Goal: Task Accomplishment & Management: Manage account settings

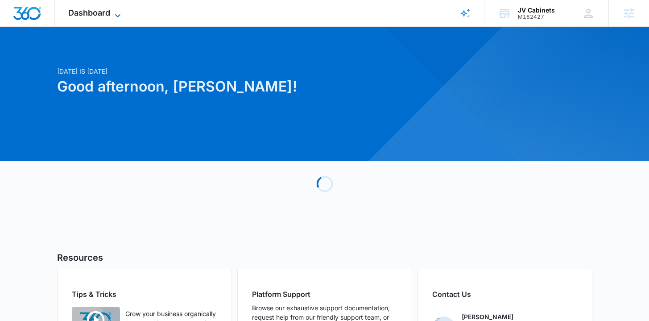
click at [73, 15] on span "Dashboard" at bounding box center [89, 12] width 42 height 9
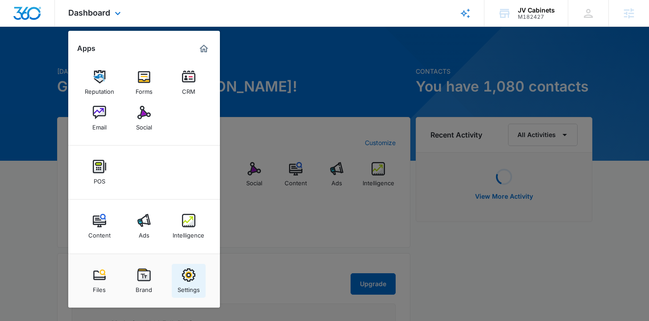
click at [193, 284] on div "Settings" at bounding box center [189, 288] width 22 height 12
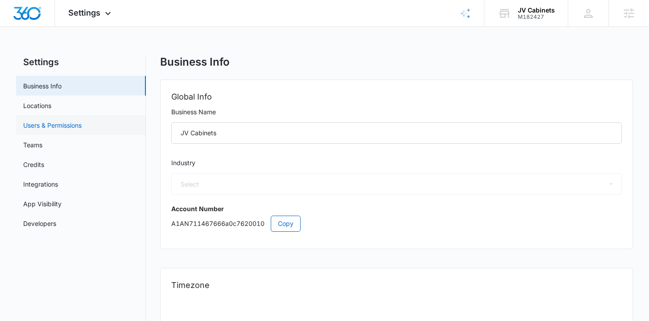
select select "52"
select select "US"
select select "America/Los_Angeles"
click at [58, 127] on link "Users & Permissions" at bounding box center [52, 124] width 58 height 9
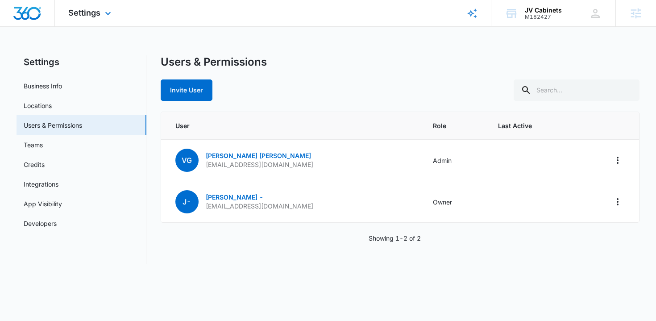
click at [86, 1] on div "Settings Apps Reputation Forms CRM Email Social POS Content Ads Intelligence Fi…" at bounding box center [91, 13] width 72 height 26
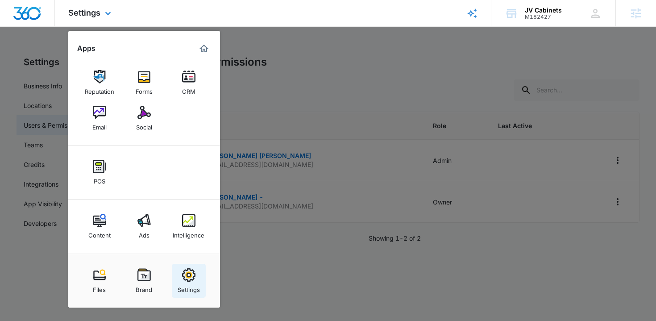
click at [186, 277] on img at bounding box center [188, 274] width 13 height 13
select select "52"
select select "US"
select select "America/Los_Angeles"
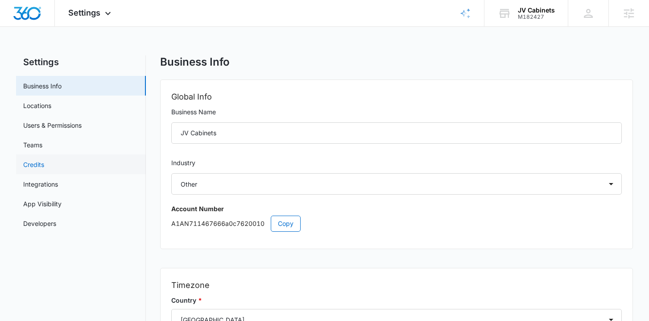
click at [44, 161] on link "Credits" at bounding box center [33, 164] width 21 height 9
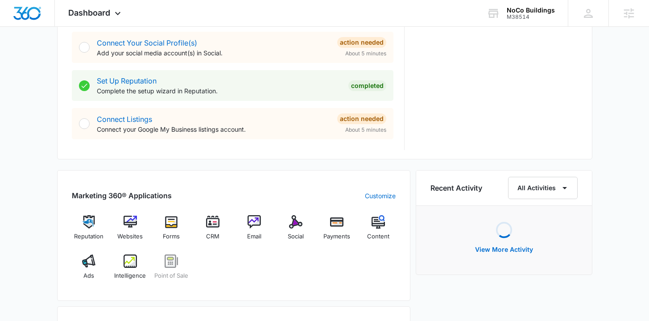
scroll to position [539, 0]
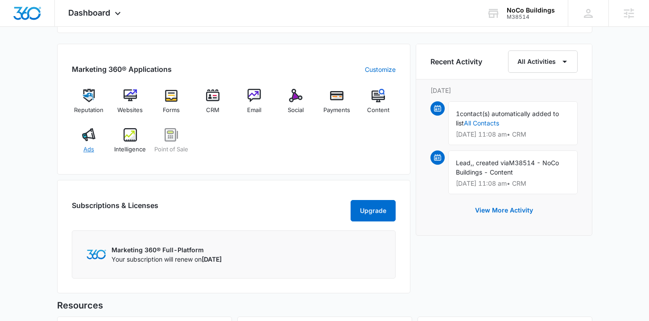
click at [94, 146] on div "Ads" at bounding box center [89, 144] width 34 height 32
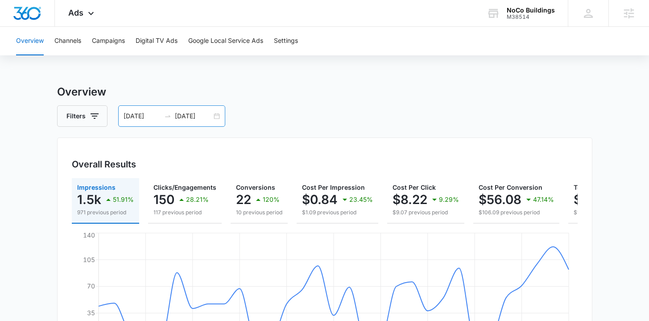
click at [216, 113] on div "07/30/2025 08/29/2025" at bounding box center [171, 115] width 107 height 21
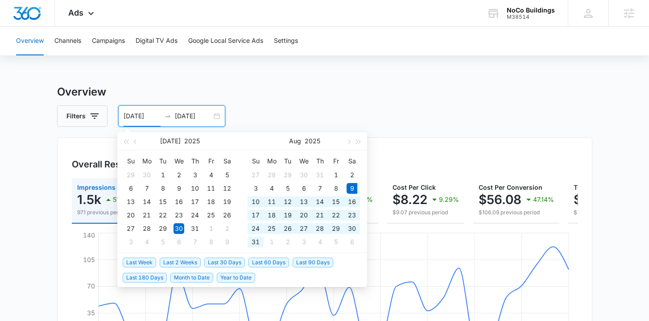
click at [220, 261] on span "Last 30 Days" at bounding box center [224, 262] width 41 height 10
type input "08/09/2025"
type input "[DATE]"
type input "08/09/2025"
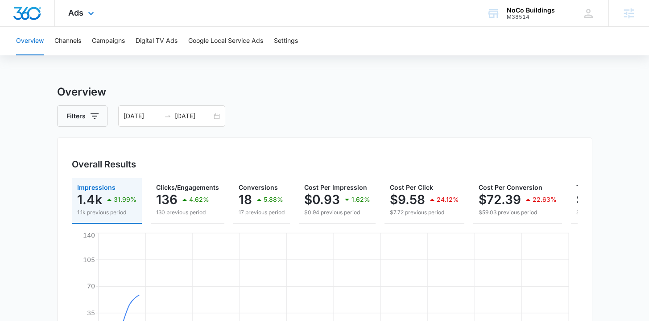
click at [28, 12] on img "Dashboard" at bounding box center [27, 13] width 29 height 13
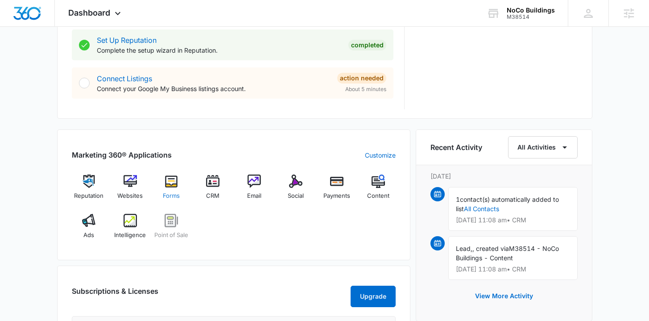
scroll to position [465, 0]
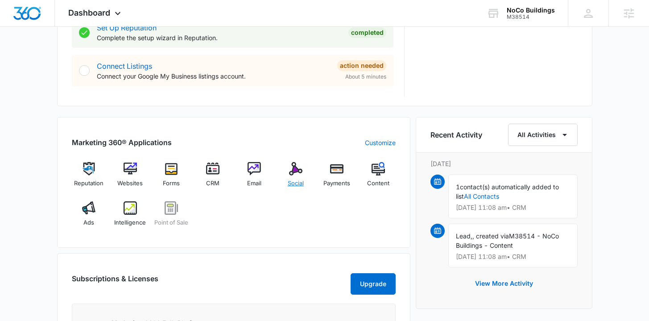
click at [309, 178] on div "Social" at bounding box center [295, 178] width 34 height 32
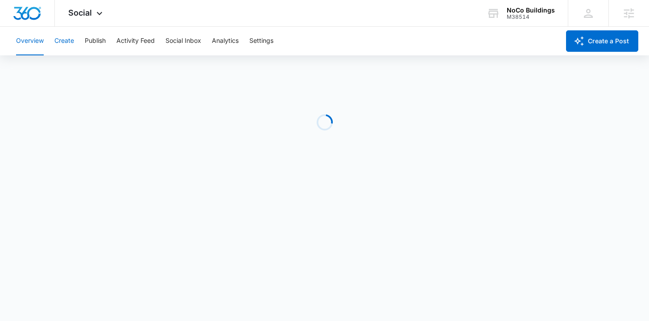
click at [64, 41] on button "Create" at bounding box center [64, 41] width 20 height 29
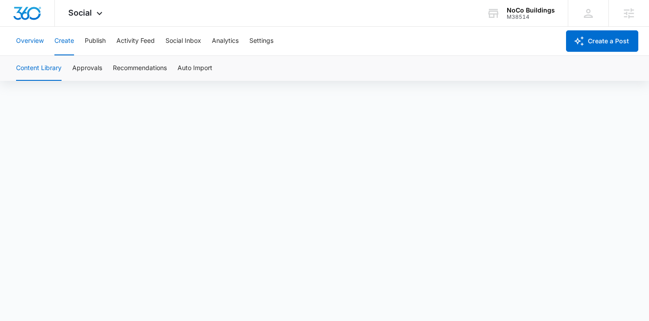
click at [32, 46] on button "Overview" at bounding box center [30, 41] width 28 height 29
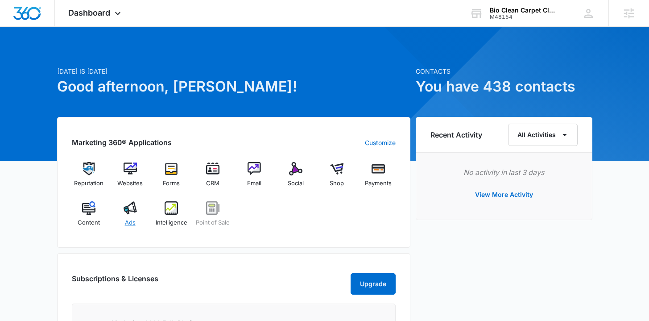
click at [137, 217] on div "Ads" at bounding box center [130, 217] width 34 height 32
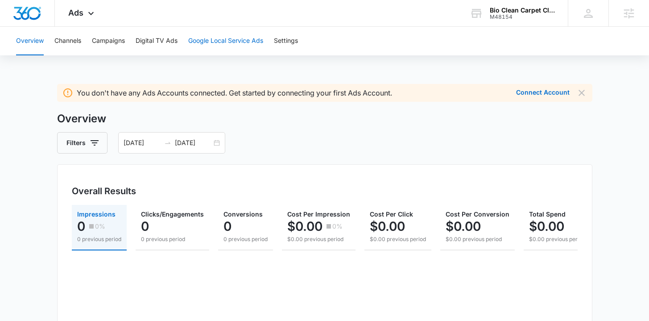
click at [220, 33] on button "Google Local Service Ads" at bounding box center [225, 41] width 75 height 29
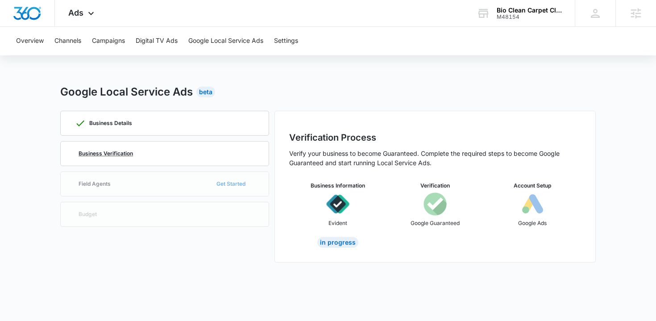
click at [190, 154] on div "Business Verification" at bounding box center [164, 153] width 179 height 24
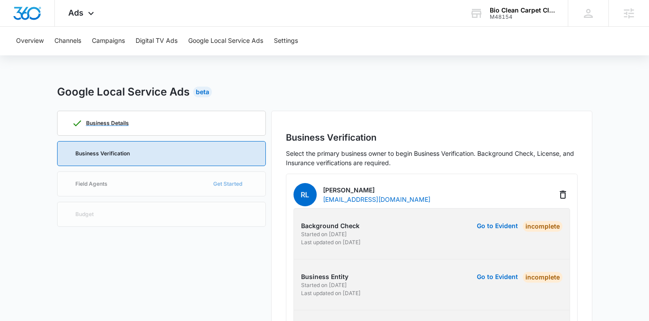
click at [158, 120] on div "Business Details" at bounding box center [161, 123] width 179 height 24
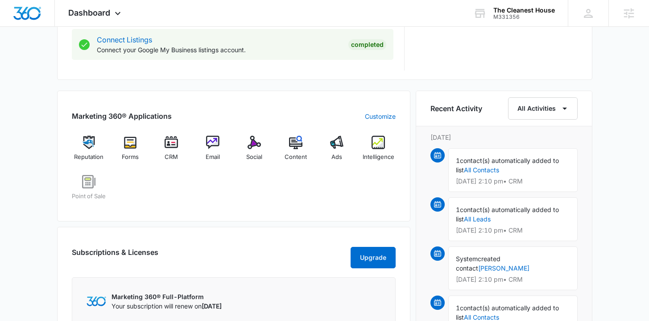
scroll to position [512, 0]
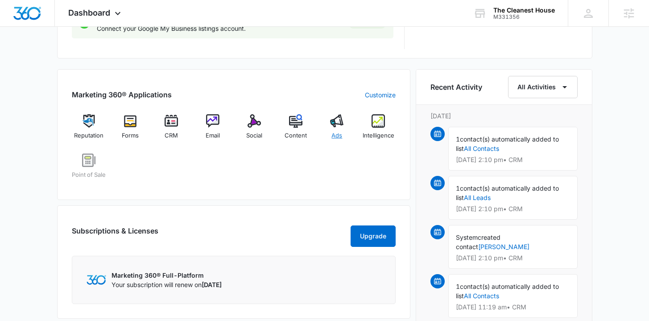
click at [336, 132] on span "Ads" at bounding box center [337, 135] width 11 height 9
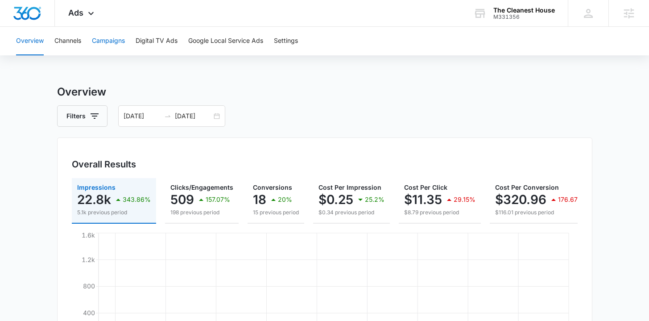
click at [108, 41] on button "Campaigns" at bounding box center [108, 41] width 33 height 29
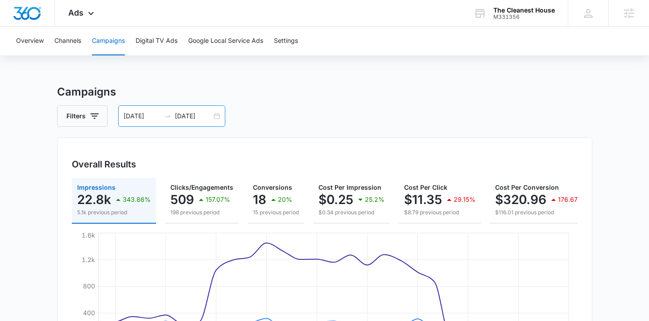
click at [217, 115] on div "[DATE] [DATE]" at bounding box center [171, 115] width 107 height 21
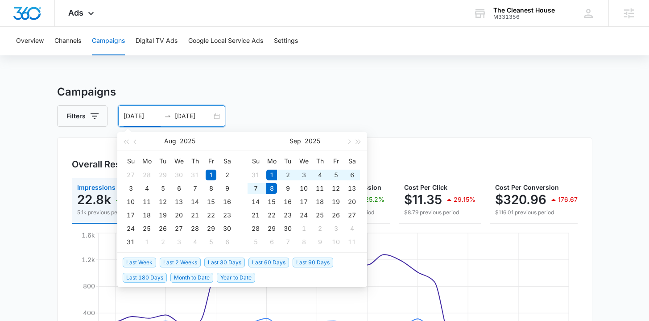
click at [143, 257] on span "Last Week" at bounding box center [139, 262] width 33 height 10
type input "[DATE]"
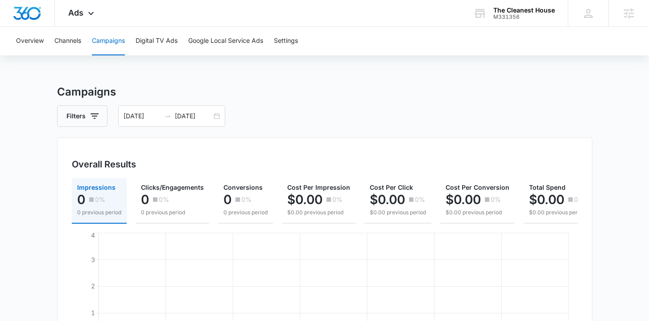
click at [160, 73] on div "Overview Channels Campaigns Digital TV Ads Google Local Service Ads Settings Ca…" at bounding box center [324, 313] width 649 height 573
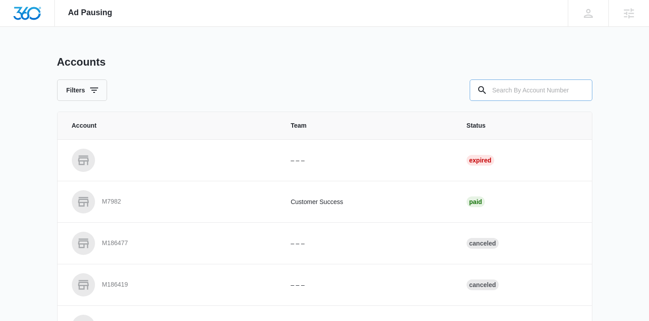
click at [495, 84] on input "text" at bounding box center [531, 89] width 123 height 21
type input "m331356"
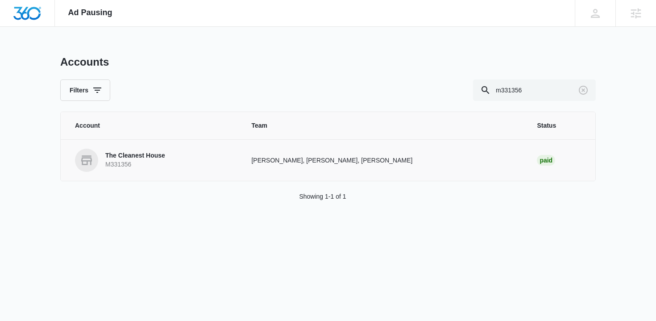
click at [163, 154] on p "The Cleanest House" at bounding box center [135, 155] width 60 height 9
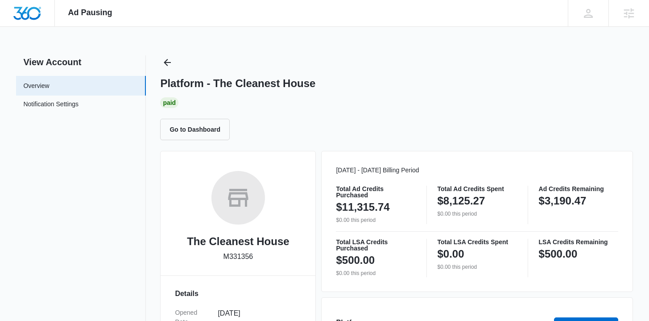
scroll to position [216, 0]
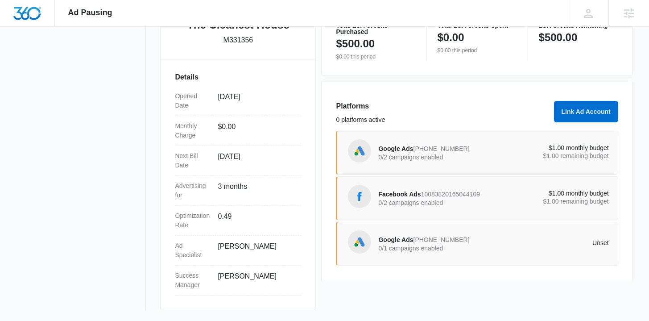
click at [394, 195] on span "Facebook Ads" at bounding box center [399, 194] width 42 height 7
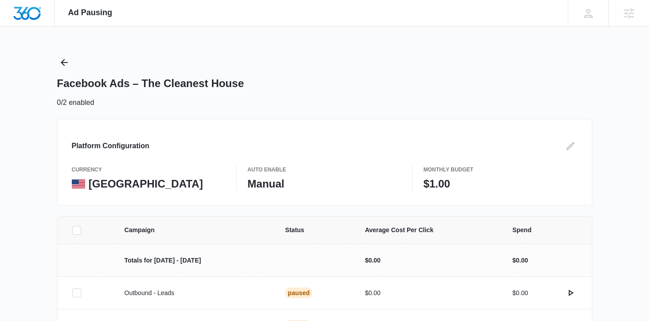
scroll to position [62, 0]
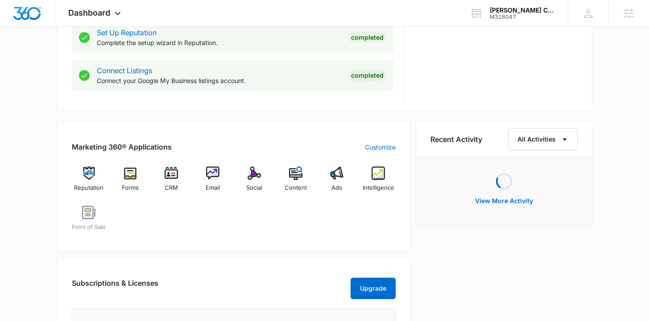
scroll to position [459, 0]
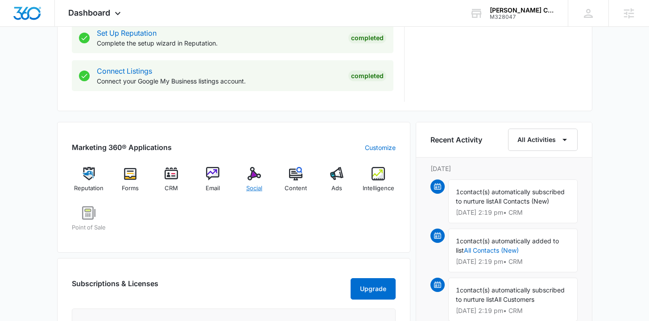
click at [261, 188] on span "Social" at bounding box center [254, 188] width 16 height 9
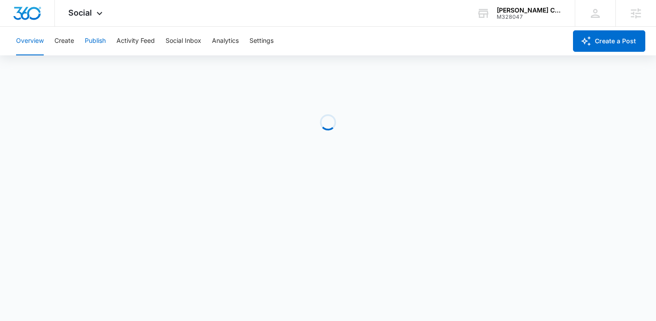
click at [93, 46] on button "Publish" at bounding box center [95, 41] width 21 height 29
click at [70, 70] on button "Schedules" at bounding box center [68, 68] width 30 height 25
click at [66, 40] on button "Create" at bounding box center [64, 41] width 20 height 29
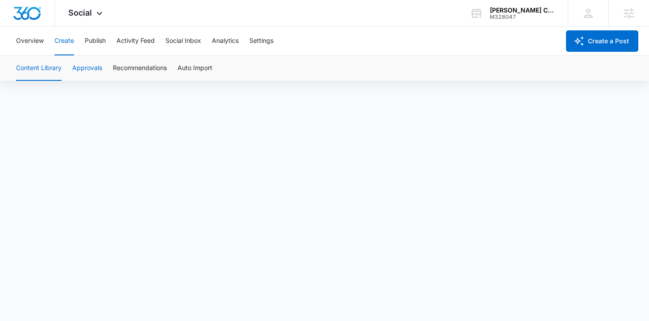
click at [84, 70] on button "Approvals" at bounding box center [87, 68] width 30 height 25
click at [42, 69] on button "Content Library" at bounding box center [39, 68] width 46 height 25
click at [100, 41] on button "Publish" at bounding box center [95, 41] width 21 height 29
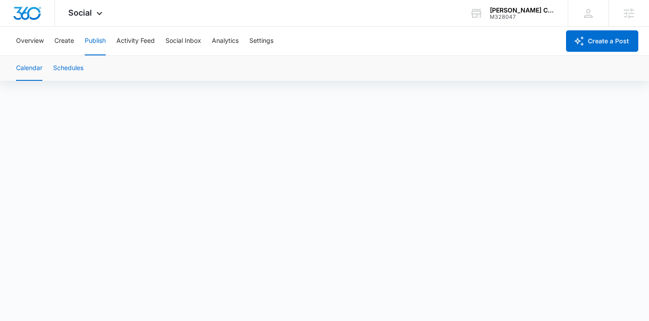
click at [71, 70] on button "Schedules" at bounding box center [68, 68] width 30 height 25
click at [41, 69] on button "Calendar" at bounding box center [29, 68] width 26 height 25
click at [275, 41] on div "Overview Create Publish Activity Feed Social Inbox Analytics Settings" at bounding box center [285, 41] width 549 height 29
click at [264, 40] on button "Settings" at bounding box center [261, 41] width 24 height 29
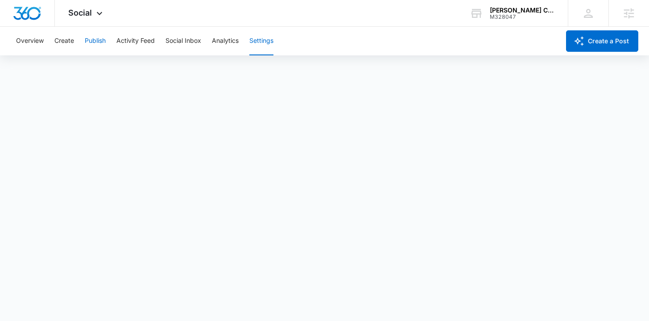
click at [96, 45] on button "Publish" at bounding box center [95, 41] width 21 height 29
click at [66, 73] on button "Schedules" at bounding box center [68, 68] width 30 height 25
click at [37, 71] on button "Calendar" at bounding box center [29, 68] width 26 height 25
